Goal: Task Accomplishment & Management: Use online tool/utility

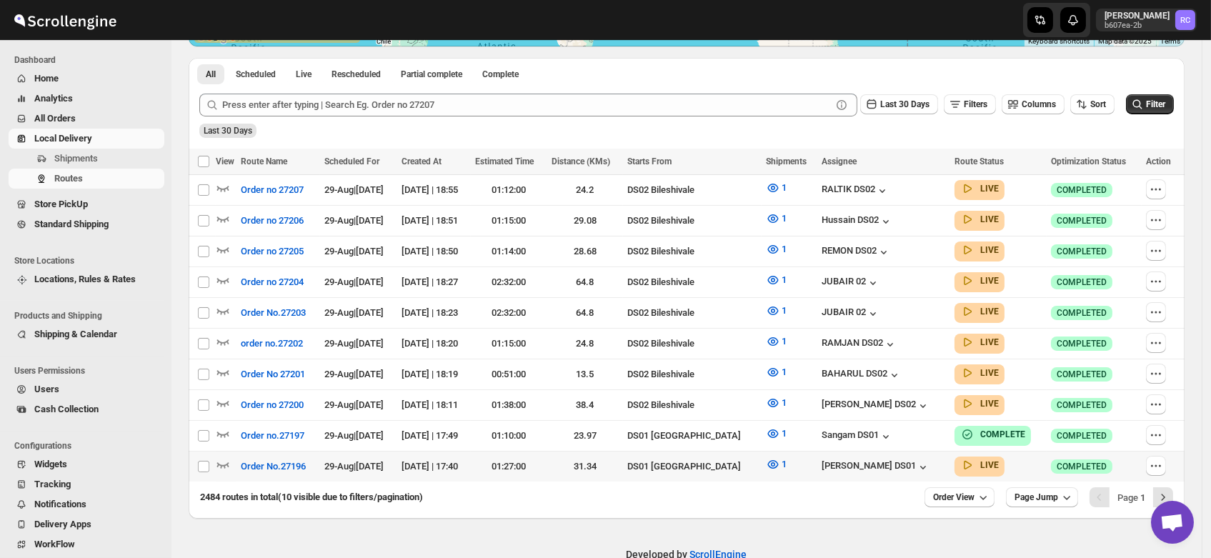
scroll to position [316, 0]
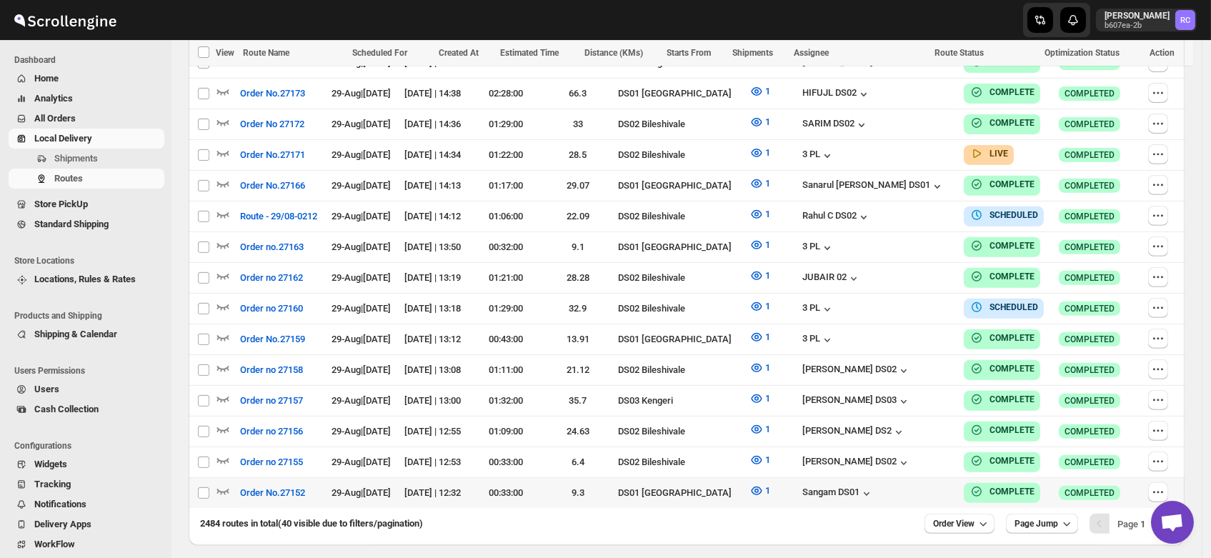
scroll to position [1233, 0]
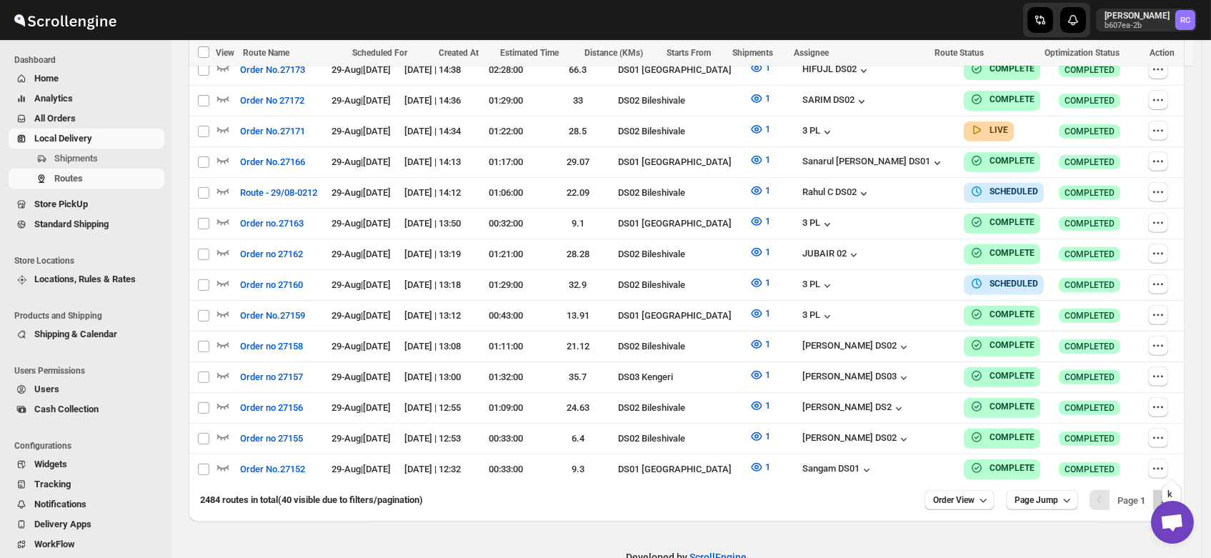
click at [1170, 493] on icon "Next" at bounding box center [1163, 500] width 14 height 14
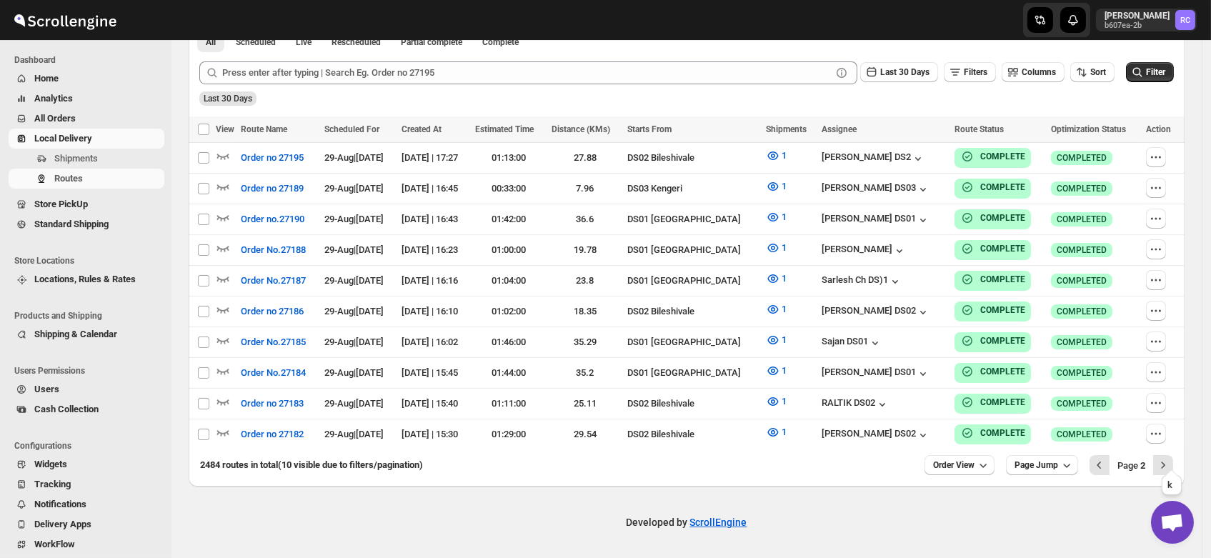
scroll to position [337, 0]
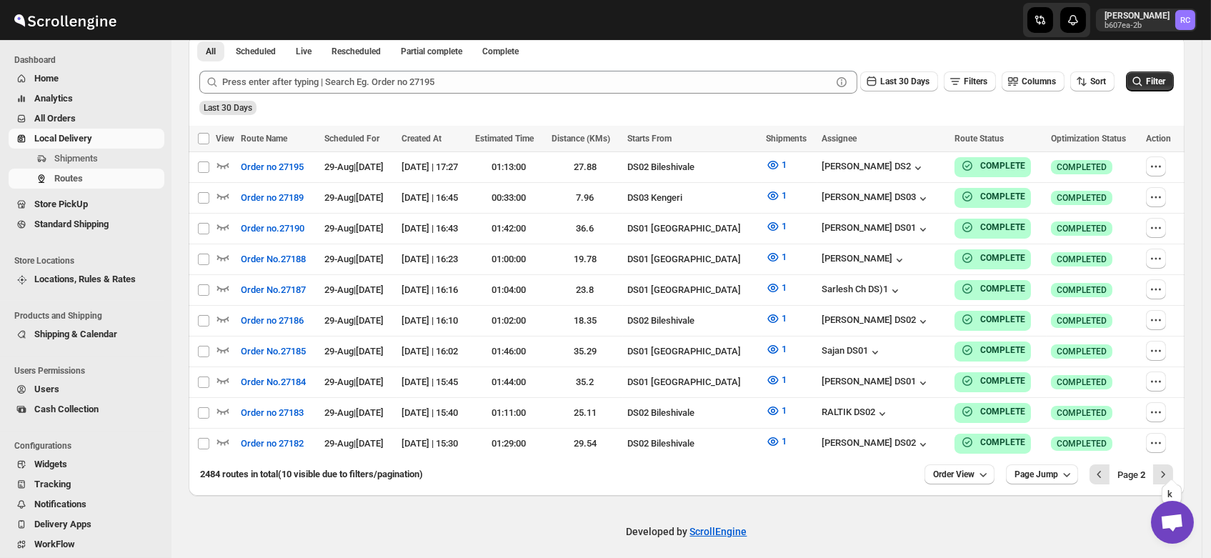
click at [1170, 469] on icon "Next" at bounding box center [1163, 474] width 14 height 14
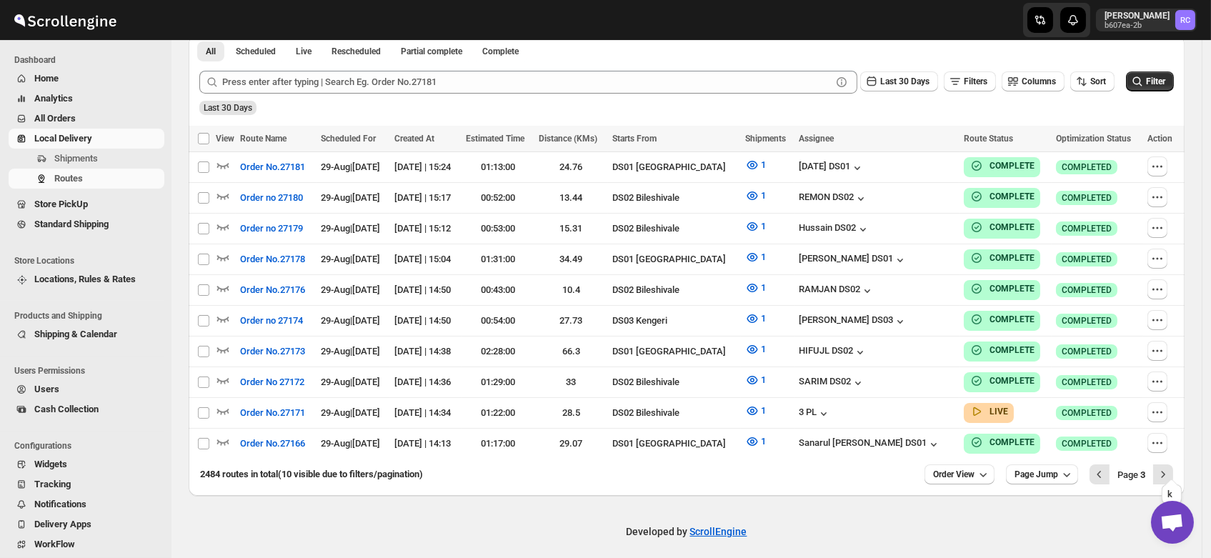
click at [1170, 469] on icon "Next" at bounding box center [1163, 474] width 14 height 14
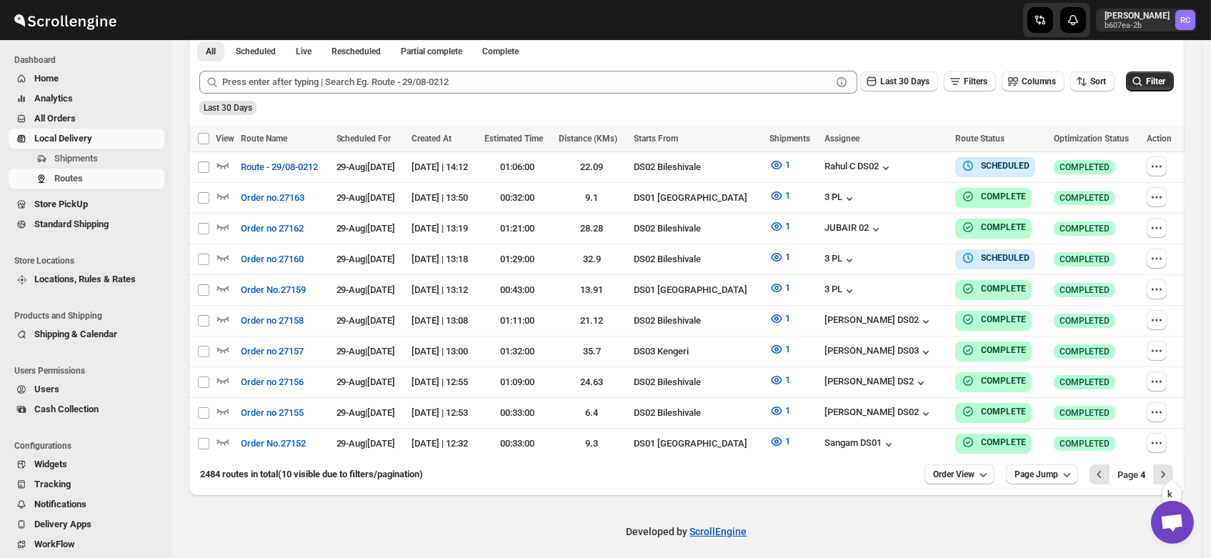
click at [1170, 469] on icon "Next" at bounding box center [1163, 474] width 14 height 14
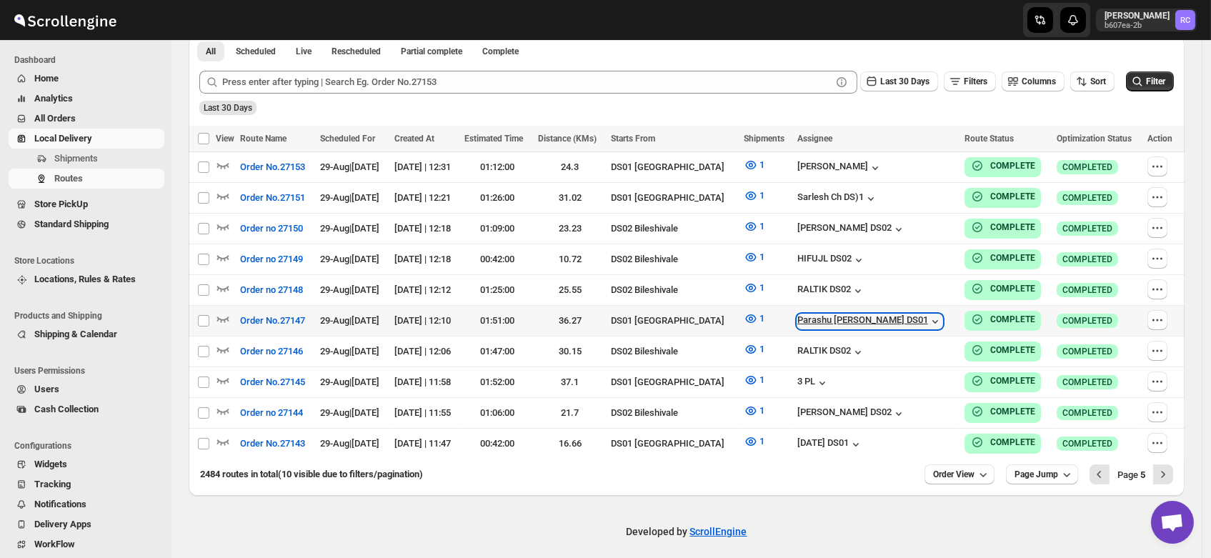
click at [869, 321] on div "Parashu [PERSON_NAME] DS01" at bounding box center [869, 321] width 145 height 14
